Goal: Task Accomplishment & Management: Complete application form

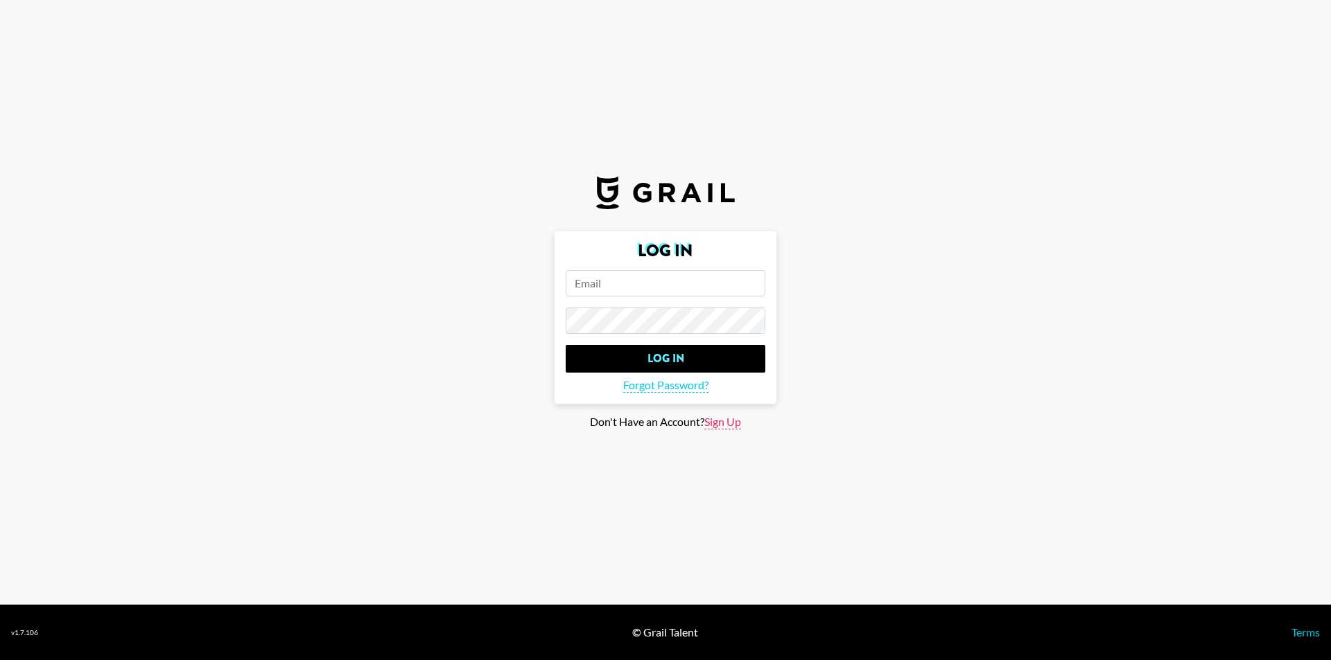
click at [717, 425] on span "Sign Up" at bounding box center [722, 422] width 37 height 15
type input "Sign Up"
click at [621, 287] on input "email" at bounding box center [665, 283] width 200 height 26
type input "[EMAIL_ADDRESS][PERSON_NAME][DOMAIN_NAME]"
click at [565, 345] on input "Sign Up" at bounding box center [665, 359] width 200 height 28
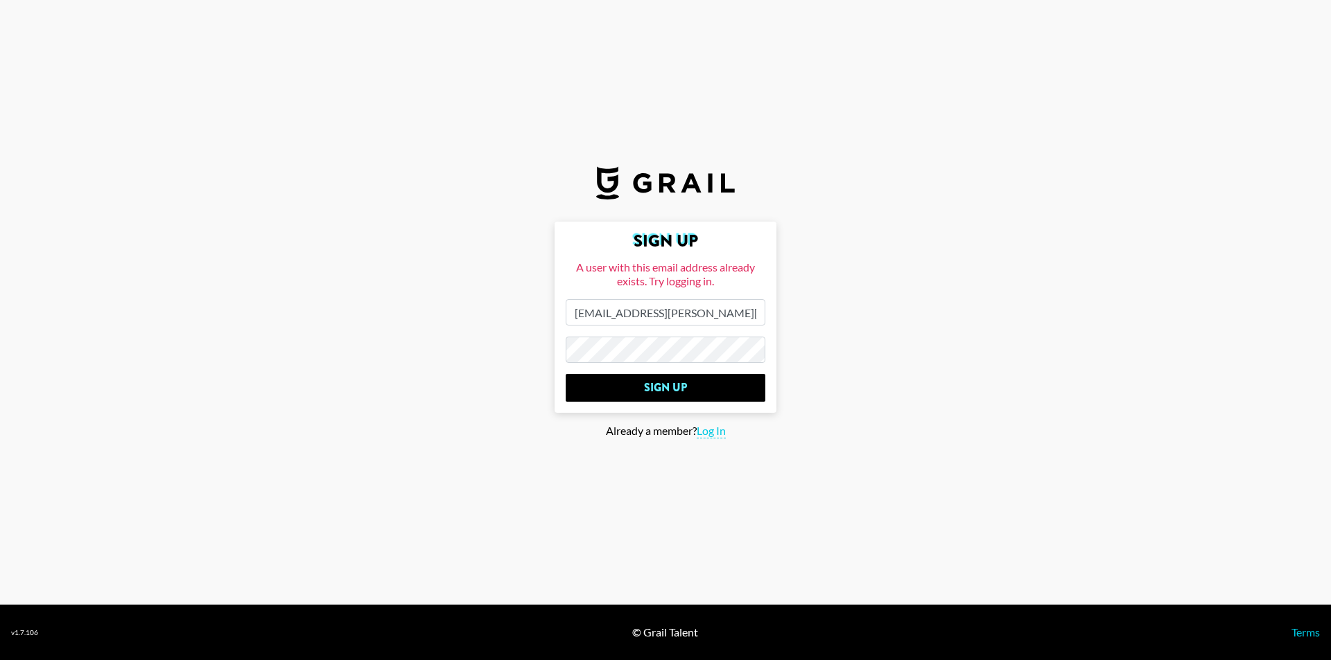
click at [697, 430] on div "Already a member? Log In" at bounding box center [665, 431] width 1308 height 15
click at [714, 432] on span "Log In" at bounding box center [710, 431] width 29 height 15
type input "Log In"
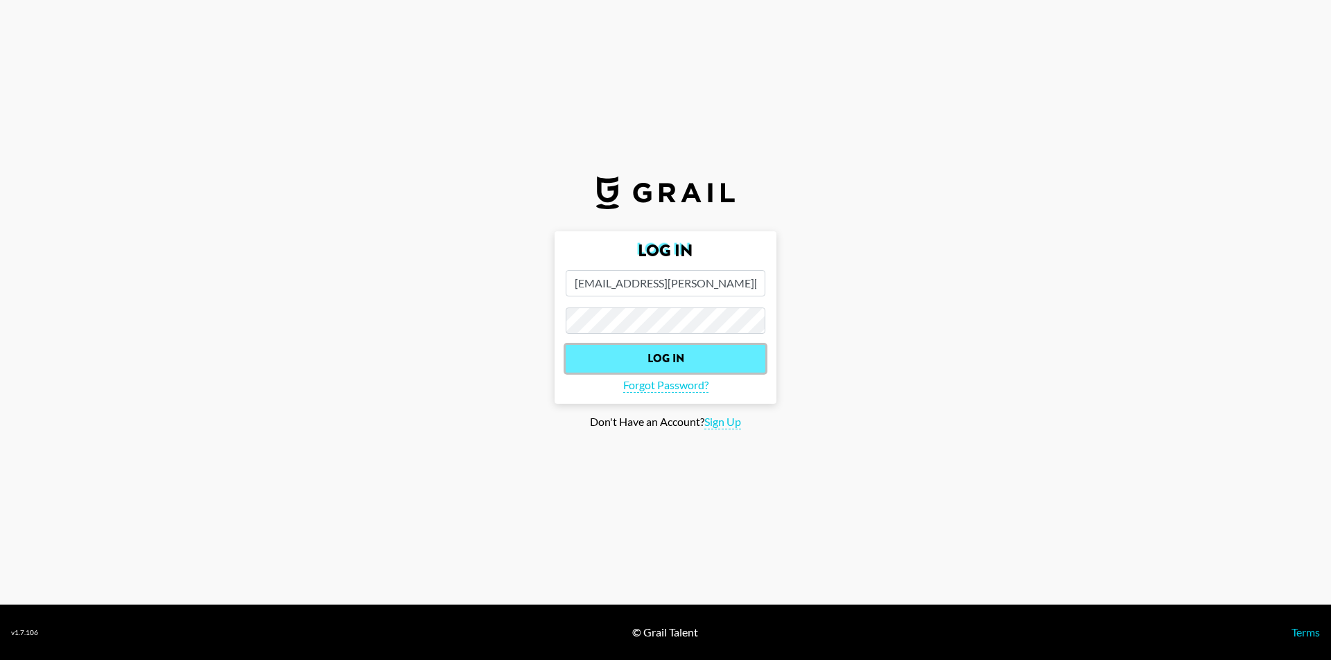
click at [709, 358] on input "Log In" at bounding box center [665, 359] width 200 height 28
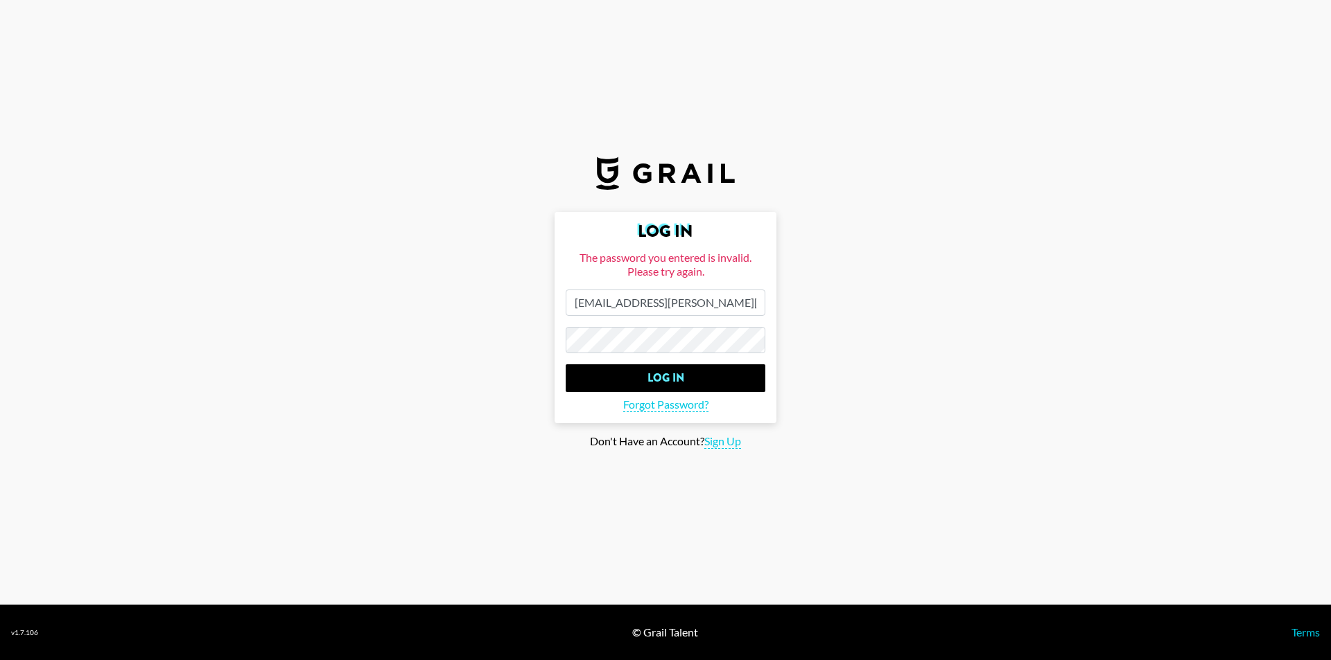
click at [565, 365] on input "Log In" at bounding box center [665, 379] width 200 height 28
click at [669, 374] on input "Log In" at bounding box center [665, 379] width 200 height 28
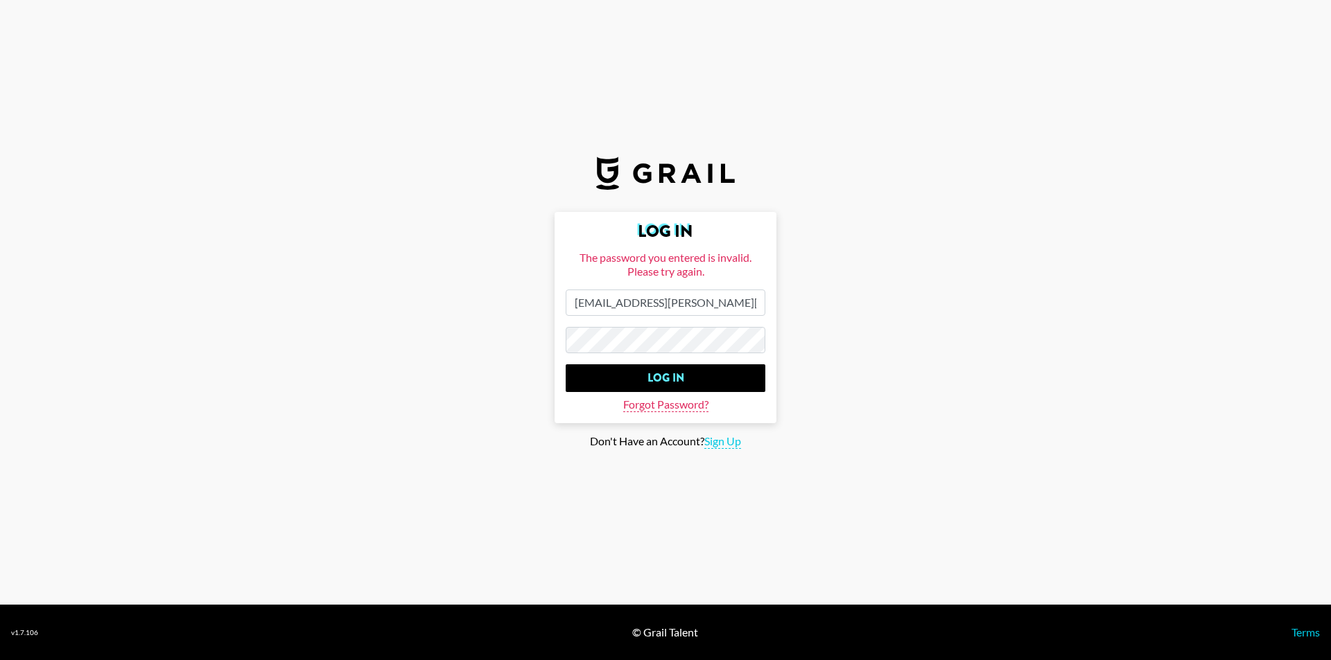
click at [678, 405] on span "Forgot Password?" at bounding box center [665, 405] width 85 height 15
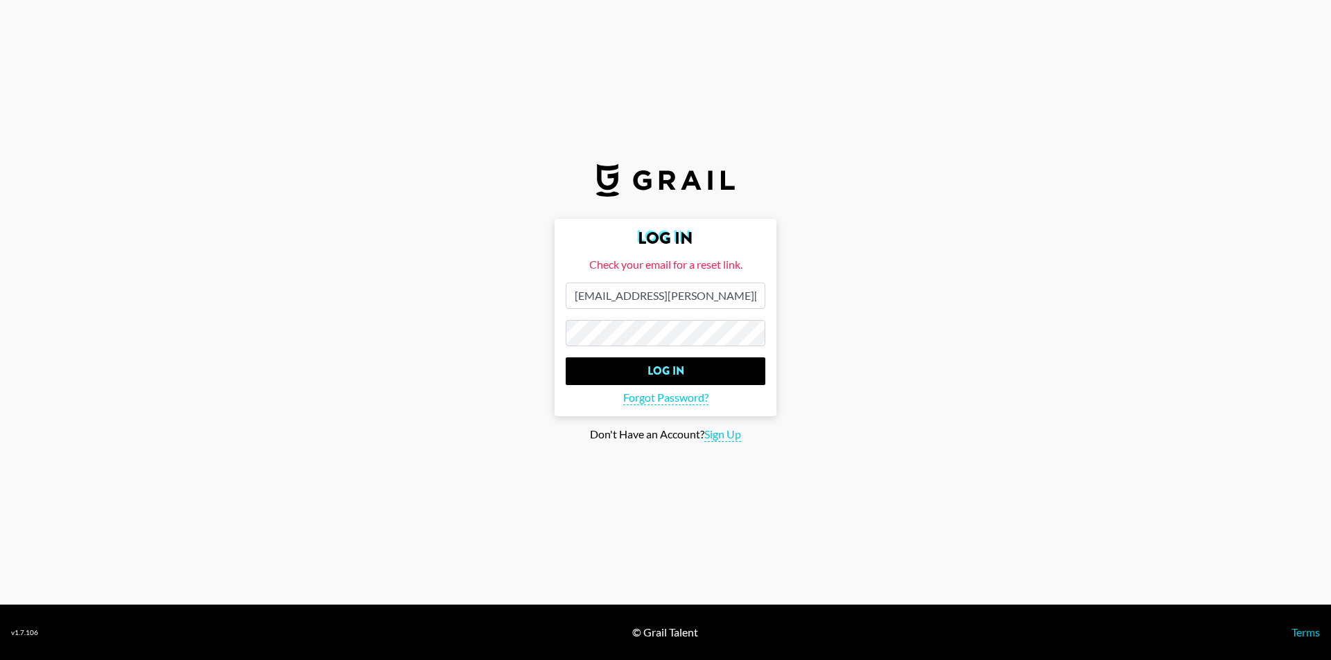
click at [565, 358] on input "Log In" at bounding box center [665, 372] width 200 height 28
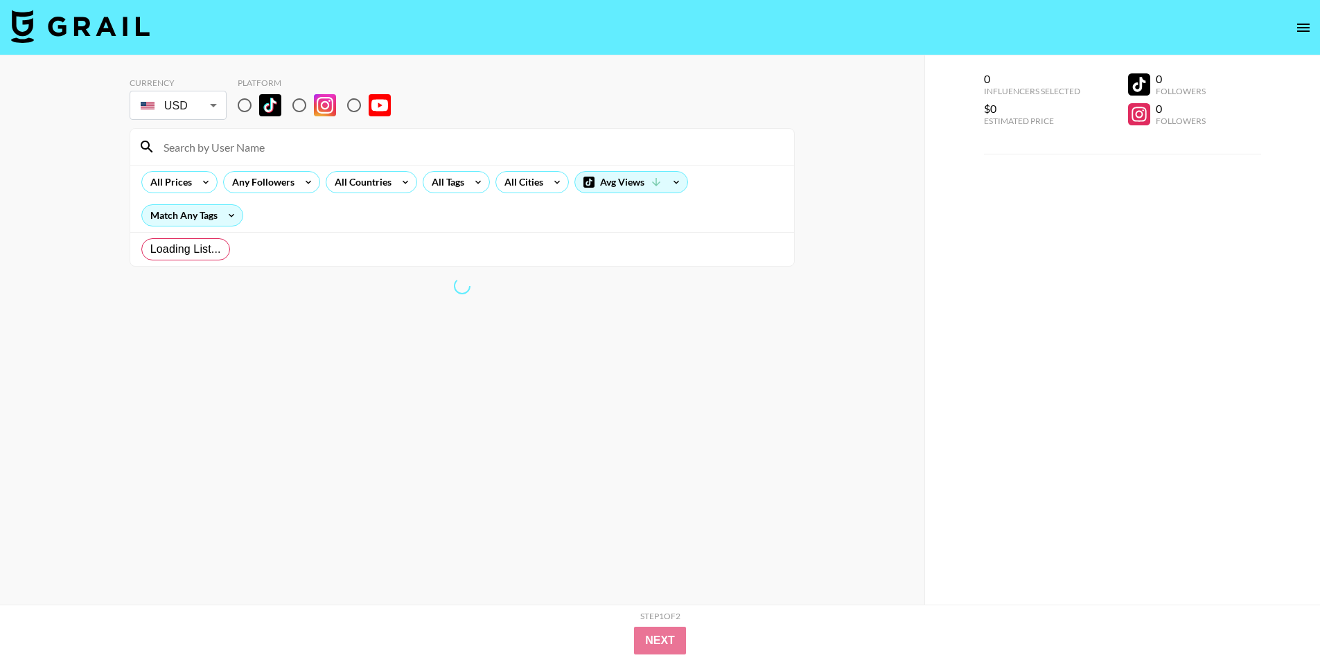
radio input "true"
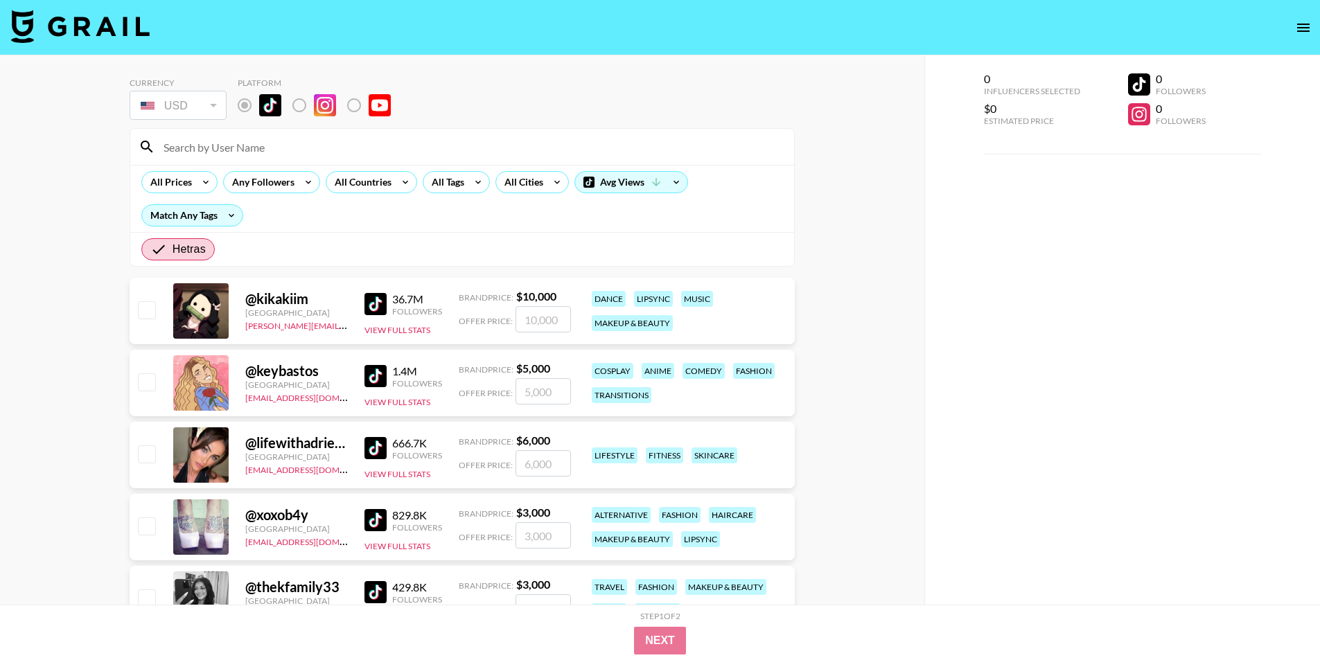
click at [145, 312] on input "checkbox" at bounding box center [146, 309] width 17 height 17
checkbox input "true"
type input "10000"
click at [143, 310] on input "checkbox" at bounding box center [146, 309] width 17 height 17
checkbox input "false"
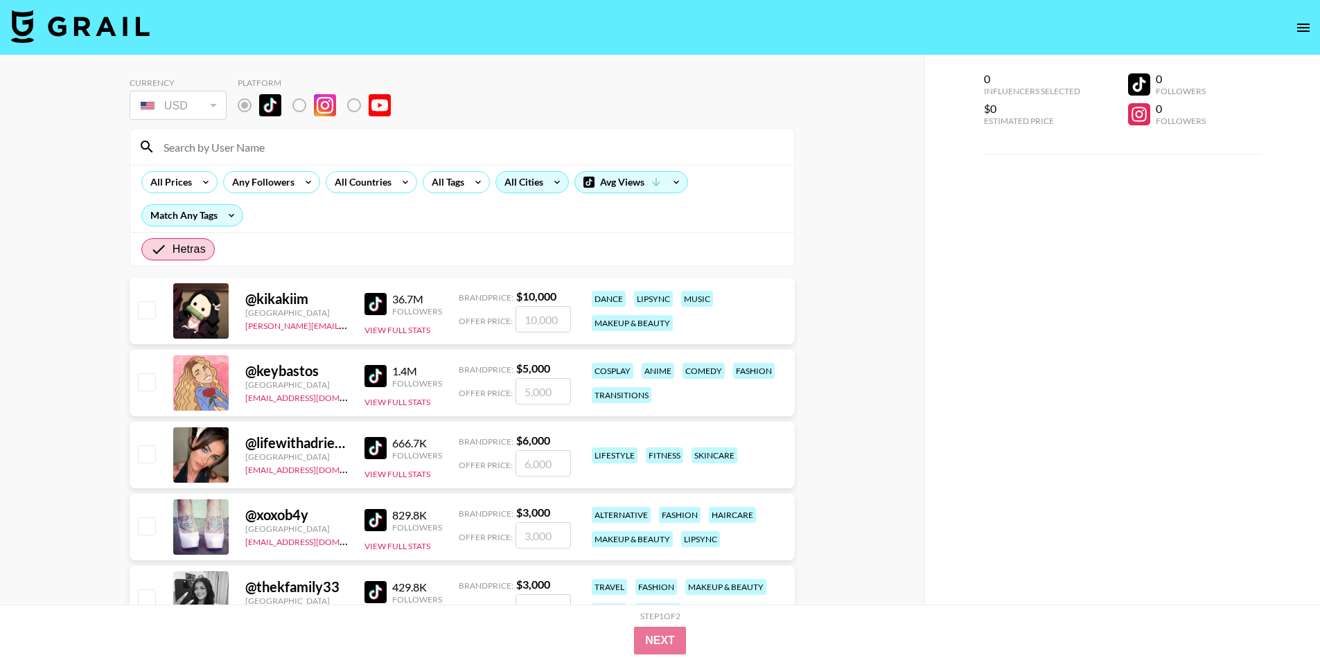
click at [536, 186] on div "All Cities" at bounding box center [521, 182] width 50 height 21
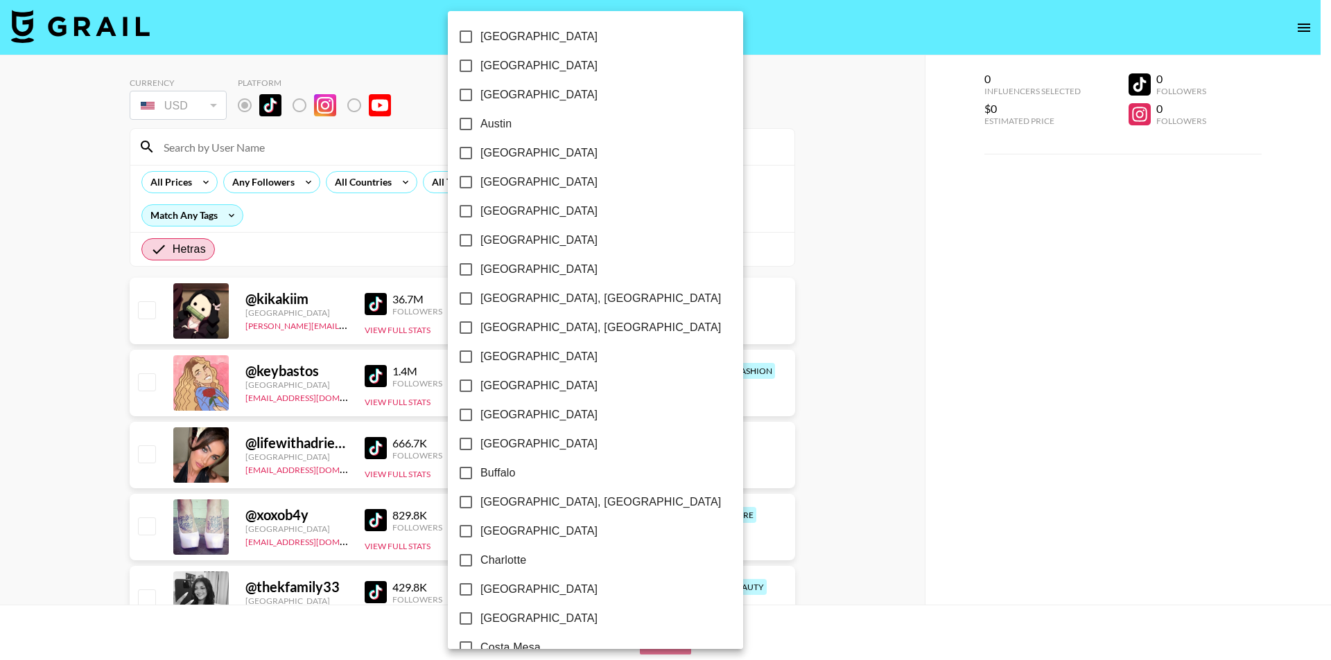
click at [752, 166] on div at bounding box center [665, 330] width 1331 height 660
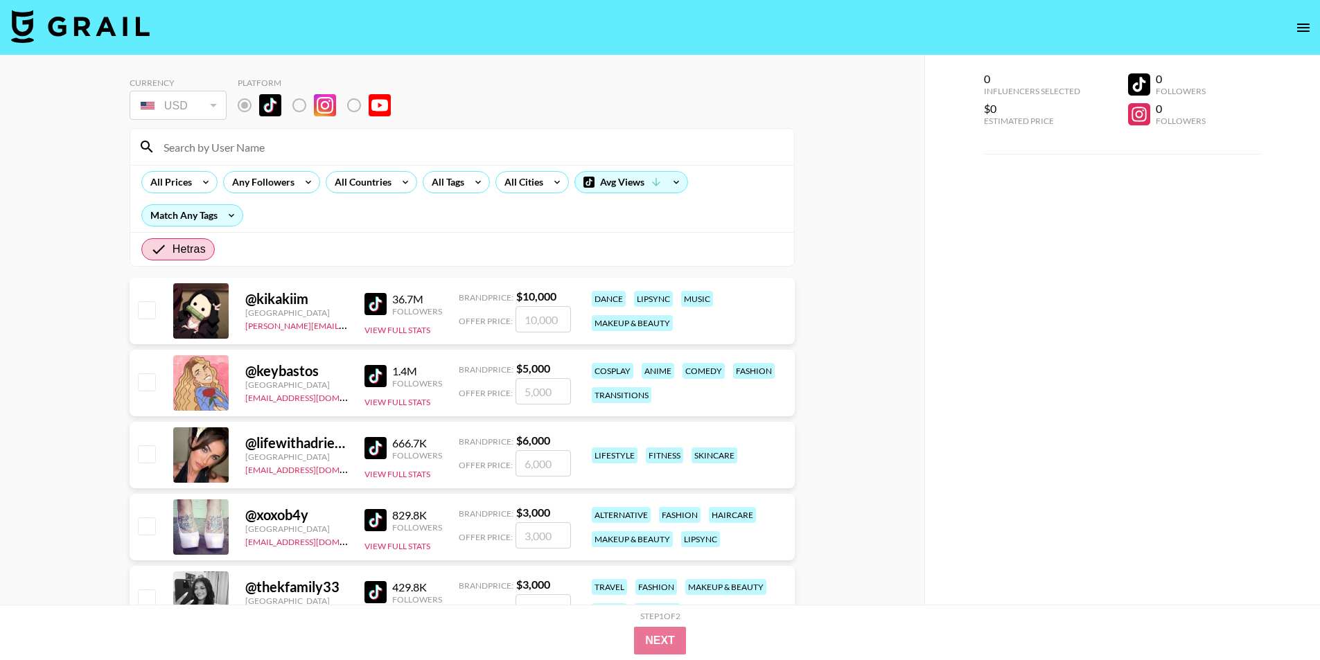
click at [369, 193] on div "All Prices Any Followers All Countries All Tags All Cities Avg Views Match Any …" at bounding box center [462, 198] width 664 height 67
click at [379, 191] on div "All Countries" at bounding box center [360, 182] width 68 height 21
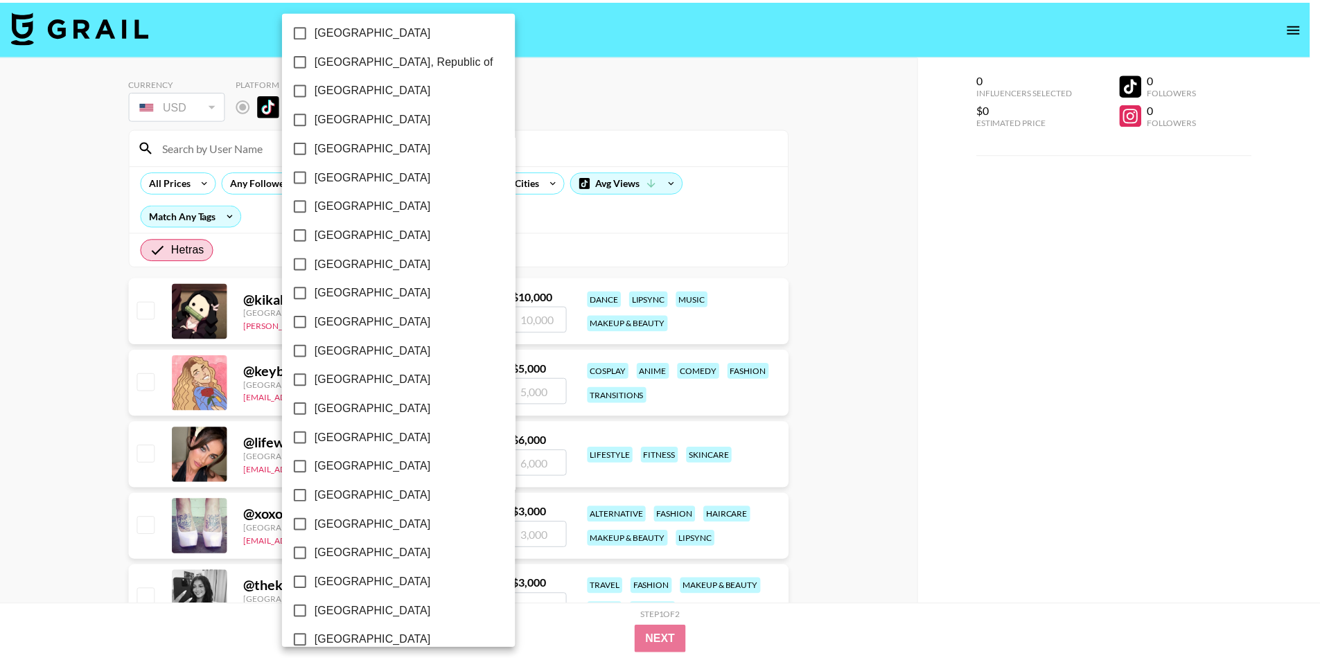
scroll to position [956, 0]
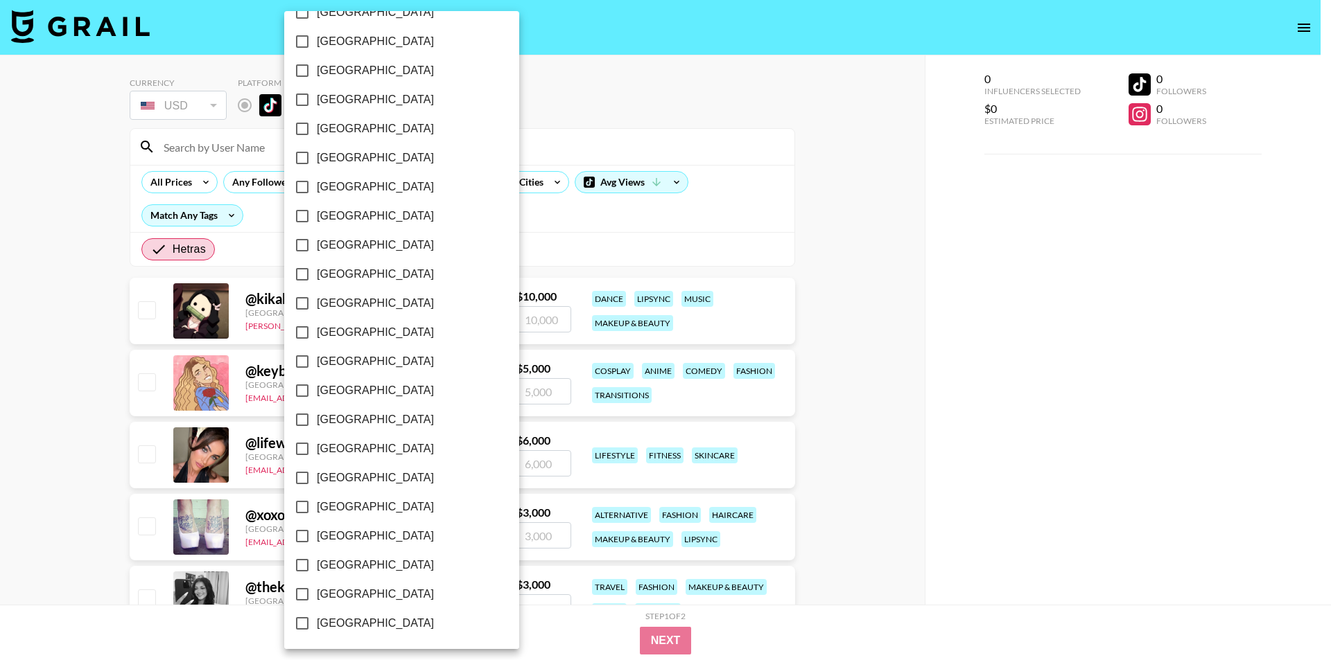
click at [71, 186] on div at bounding box center [665, 330] width 1331 height 660
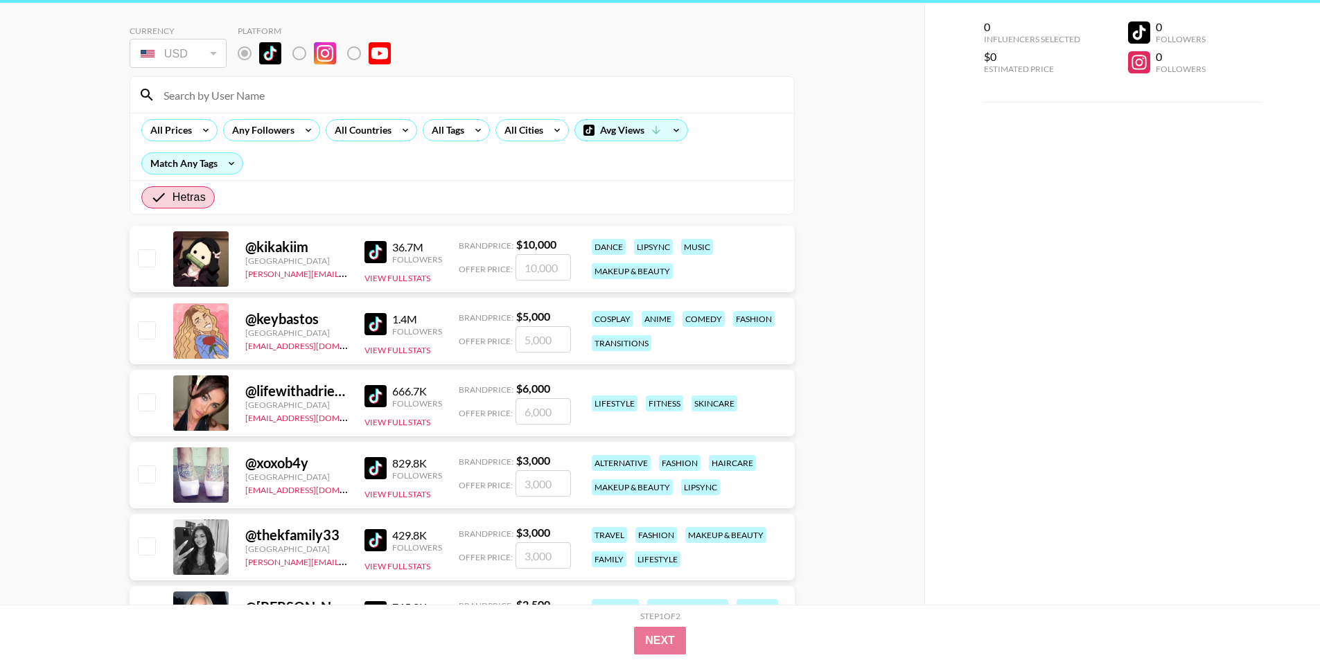
scroll to position [69, 0]
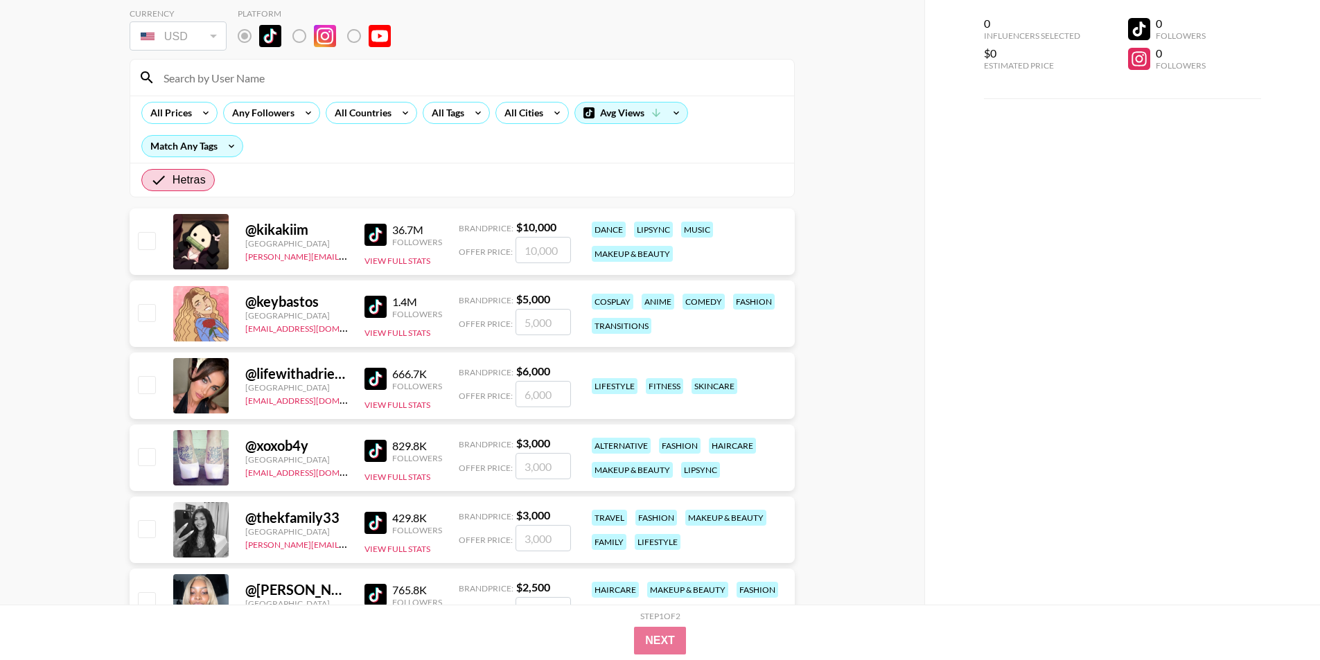
click at [141, 238] on input "checkbox" at bounding box center [146, 240] width 17 height 17
checkbox input "true"
type input "10000"
click at [147, 314] on input "checkbox" at bounding box center [146, 312] width 17 height 17
checkbox input "true"
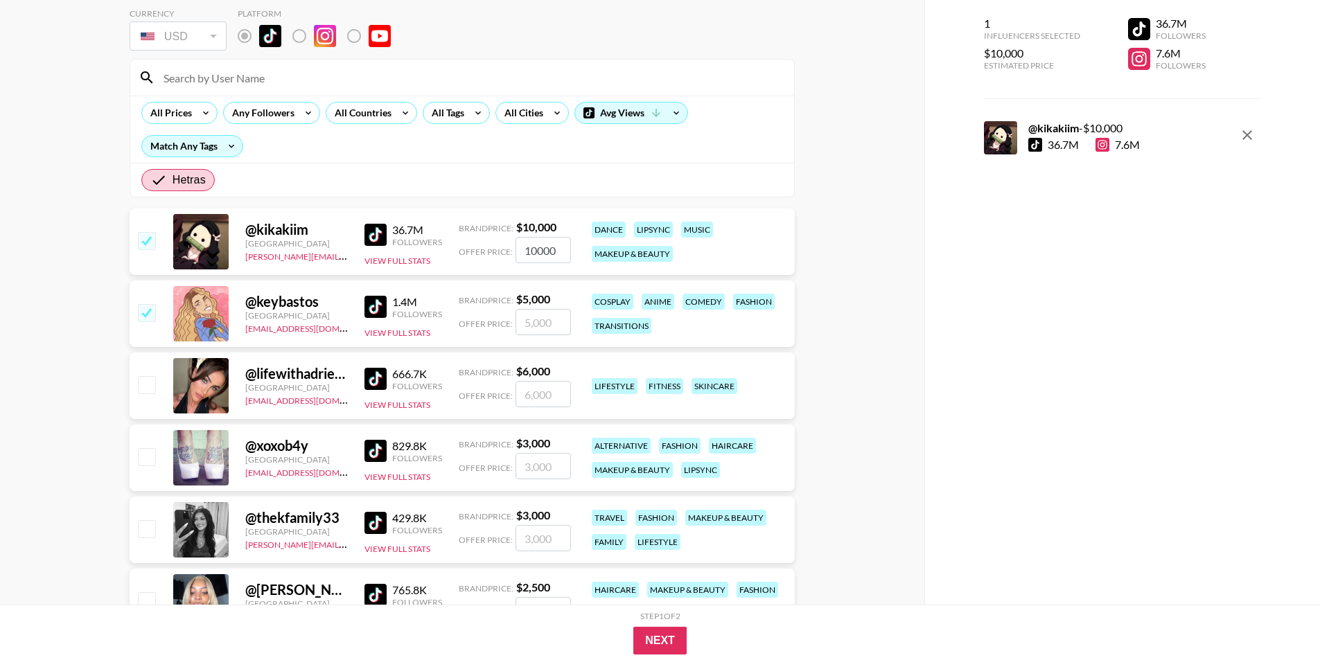
type input "5000"
click at [146, 379] on input "checkbox" at bounding box center [146, 384] width 17 height 17
checkbox input "true"
type input "6000"
click at [538, 258] on input "10000" at bounding box center [543, 250] width 55 height 26
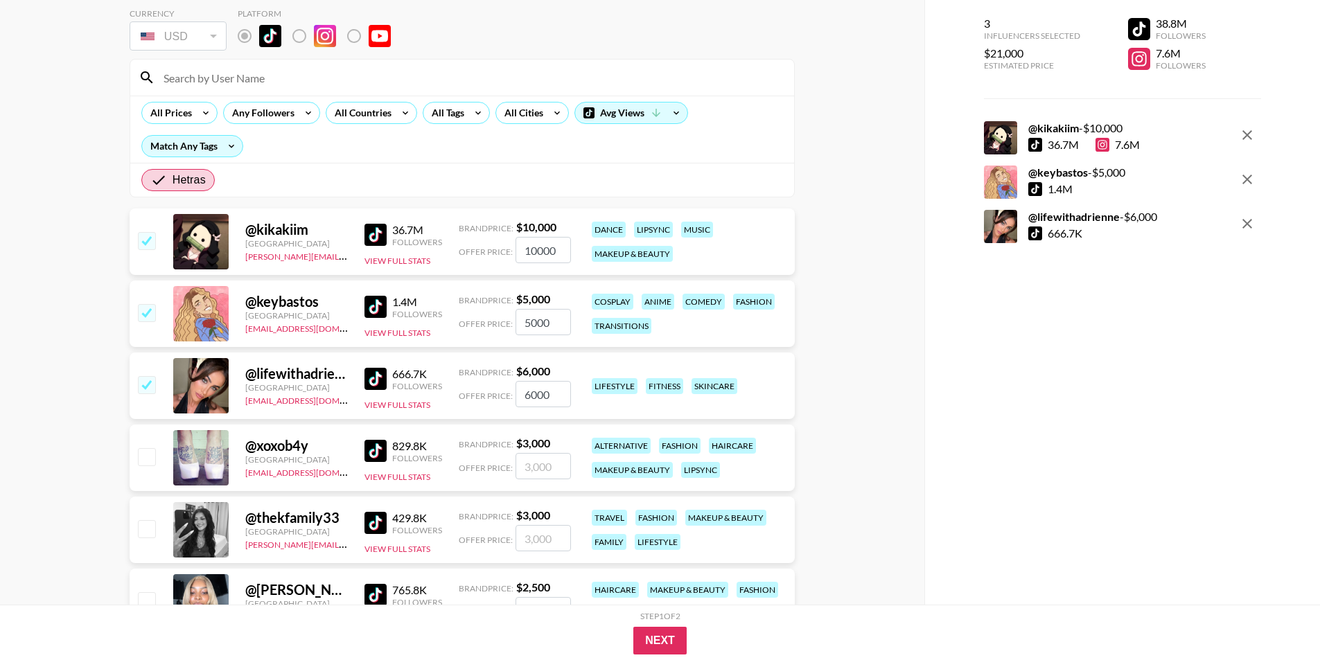
click at [543, 252] on input "10000" at bounding box center [543, 250] width 55 height 26
type input "4000"
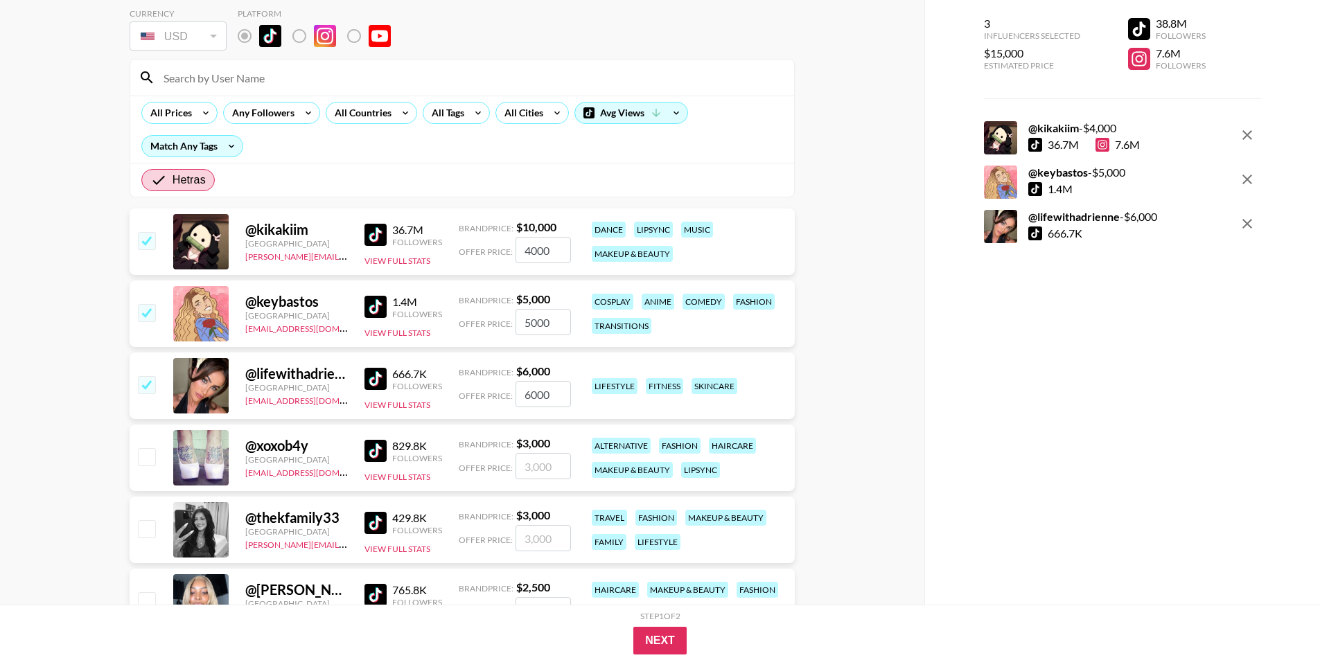
click at [1250, 134] on icon "remove" at bounding box center [1247, 135] width 17 height 17
checkbox input "false"
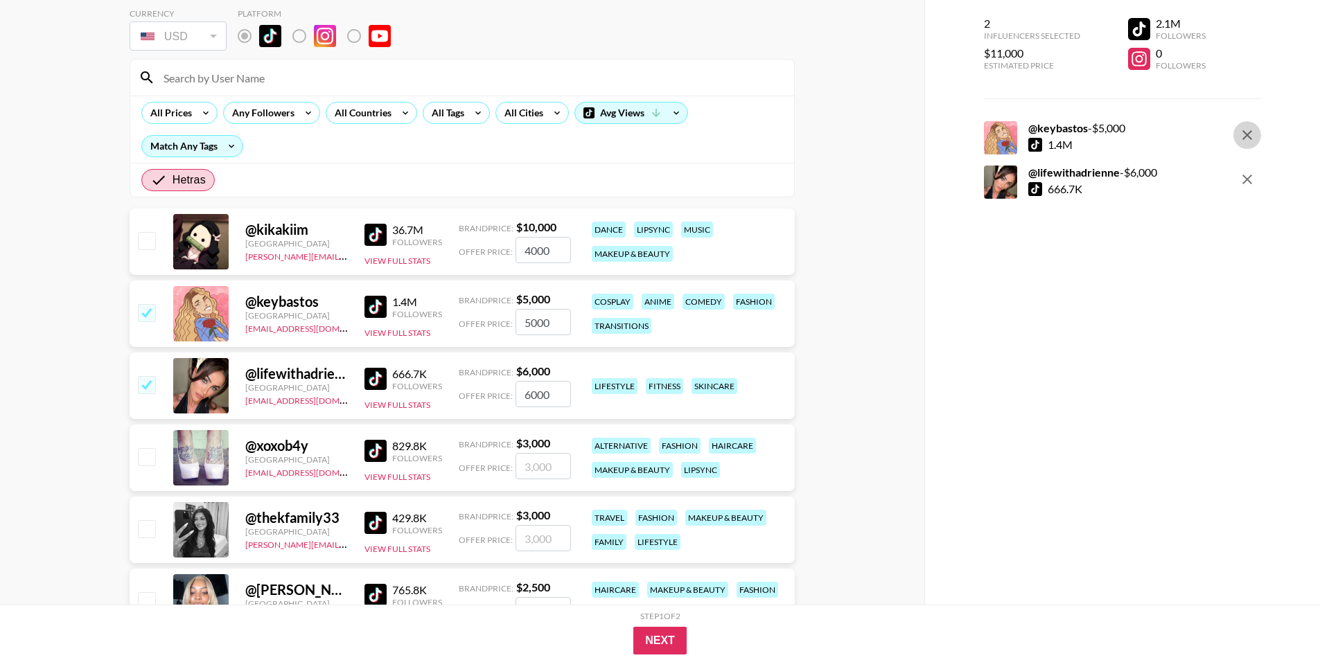
click at [1250, 134] on icon "remove" at bounding box center [1247, 135] width 17 height 17
checkbox input "false"
click at [1250, 134] on icon "remove" at bounding box center [1247, 135] width 17 height 17
checkbox input "false"
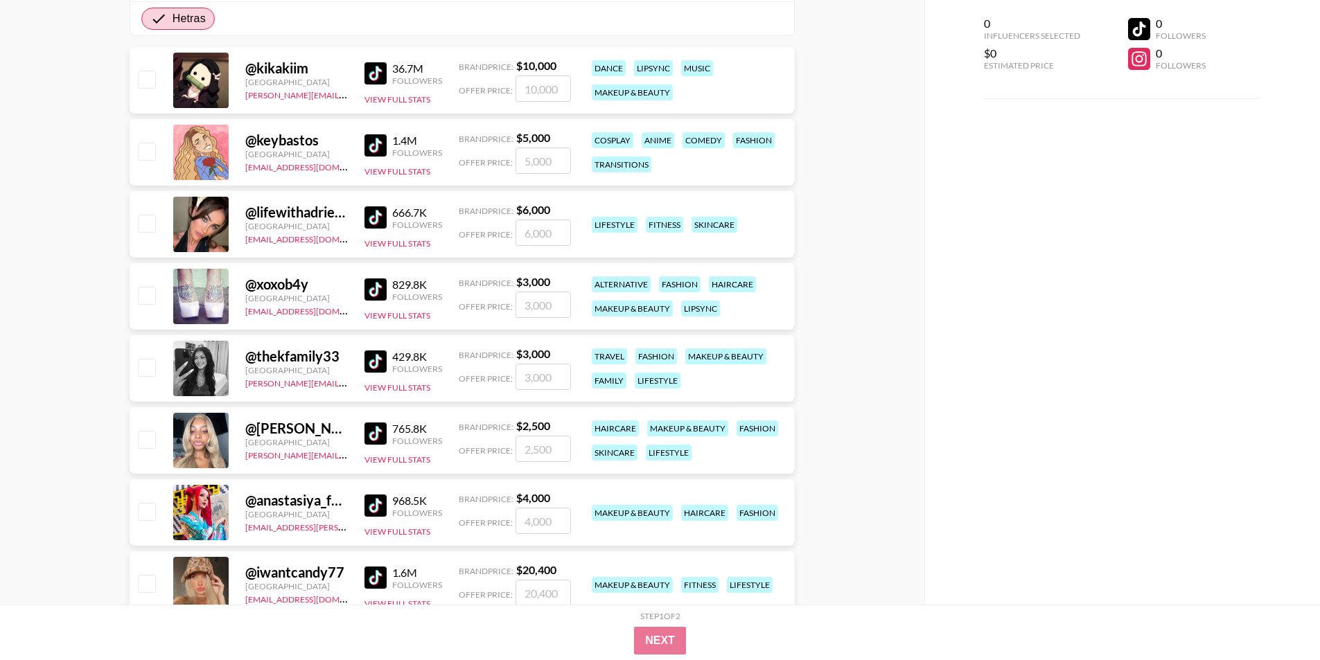
scroll to position [0, 0]
